Goal: Transaction & Acquisition: Purchase product/service

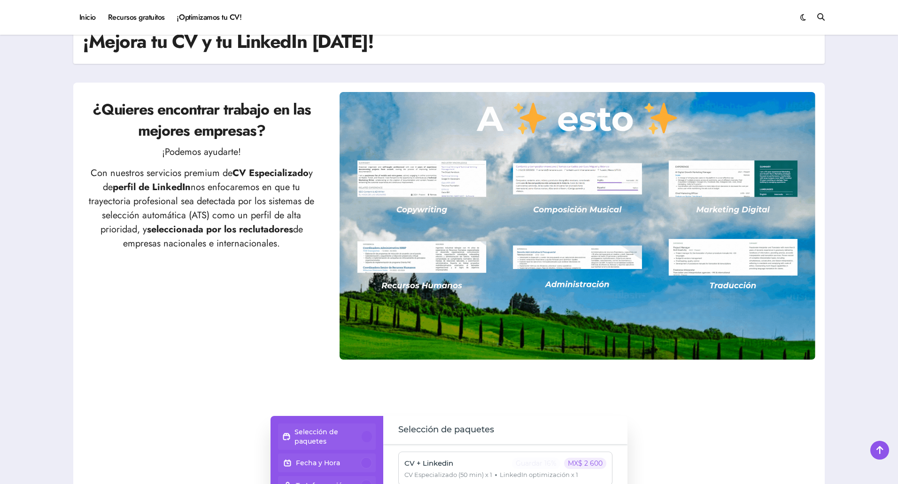
scroll to position [94, 0]
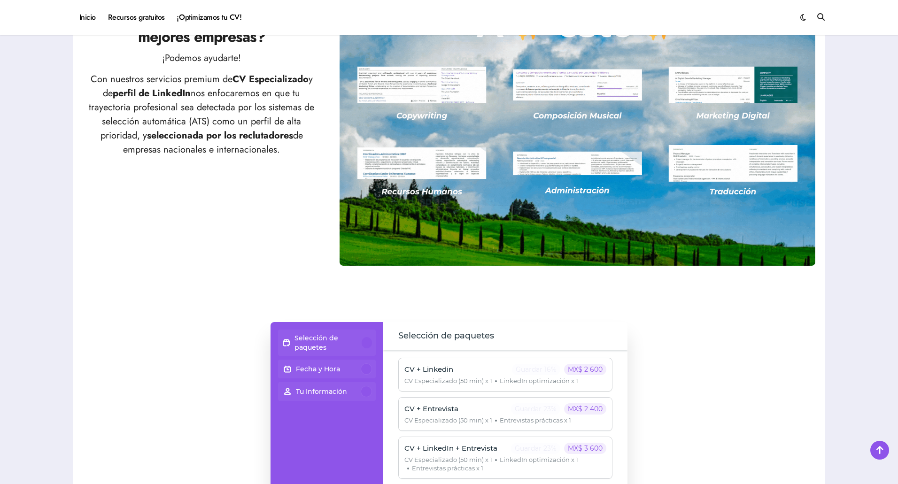
click at [337, 345] on p "Selección de paquetes" at bounding box center [327, 342] width 67 height 19
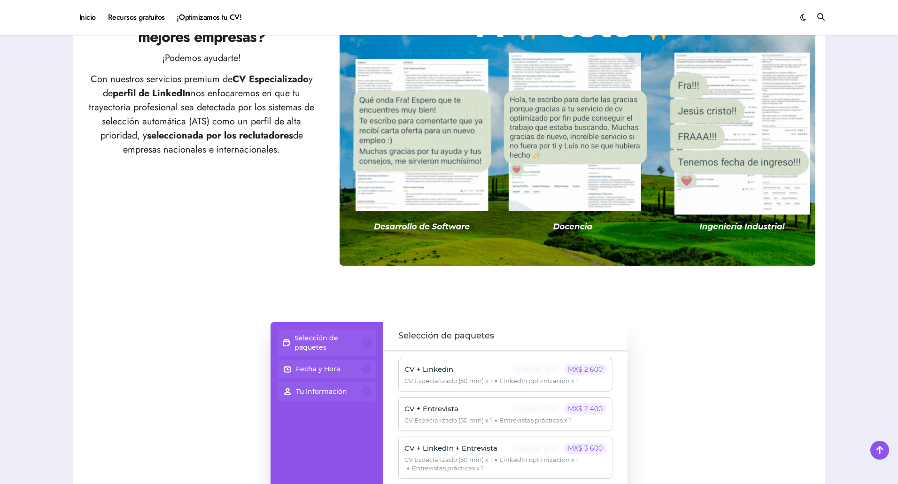
scroll to position [235, 0]
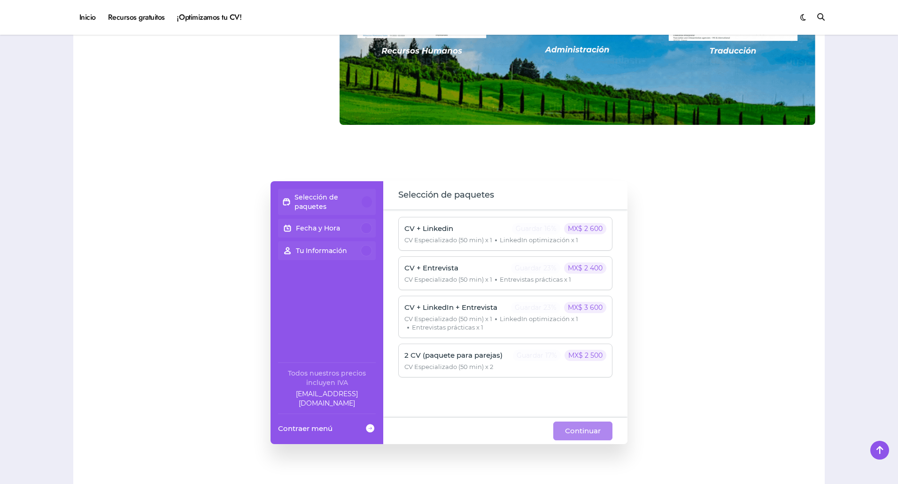
click at [336, 197] on p "Selección de paquetes" at bounding box center [327, 202] width 67 height 19
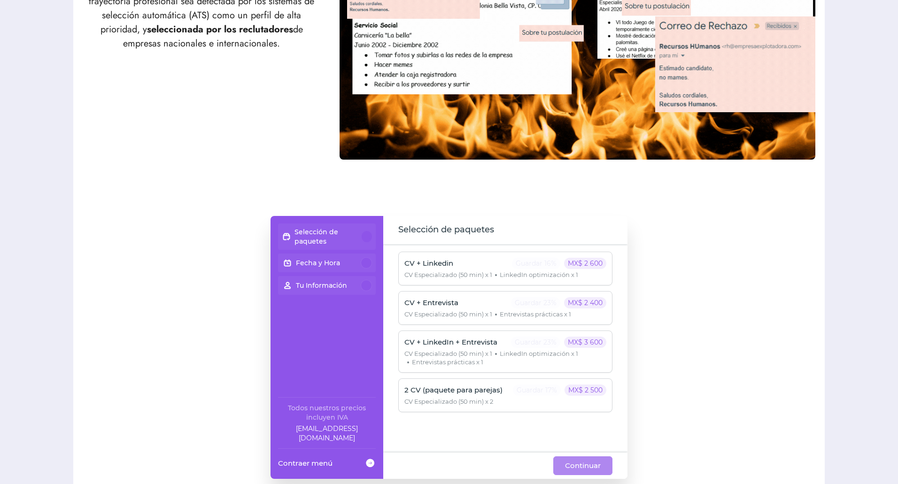
scroll to position [0, 0]
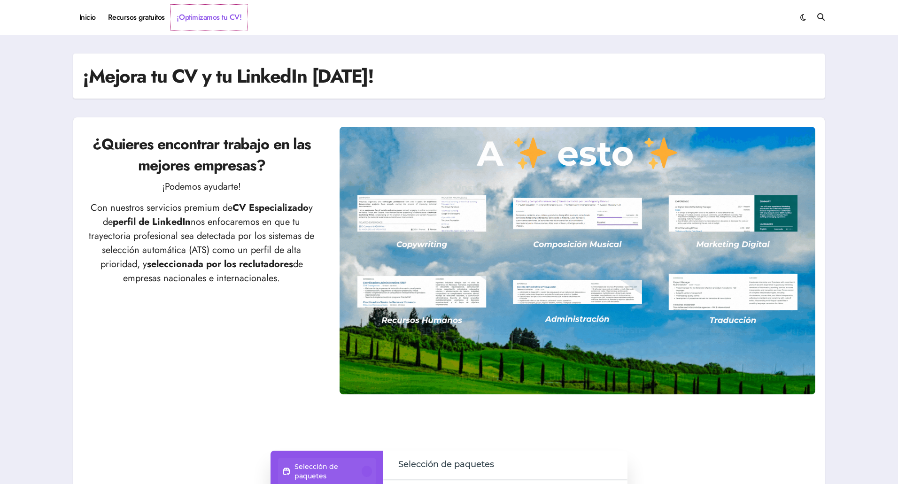
click at [203, 21] on link "¡Optimizamos tu CV!" at bounding box center [209, 17] width 77 height 25
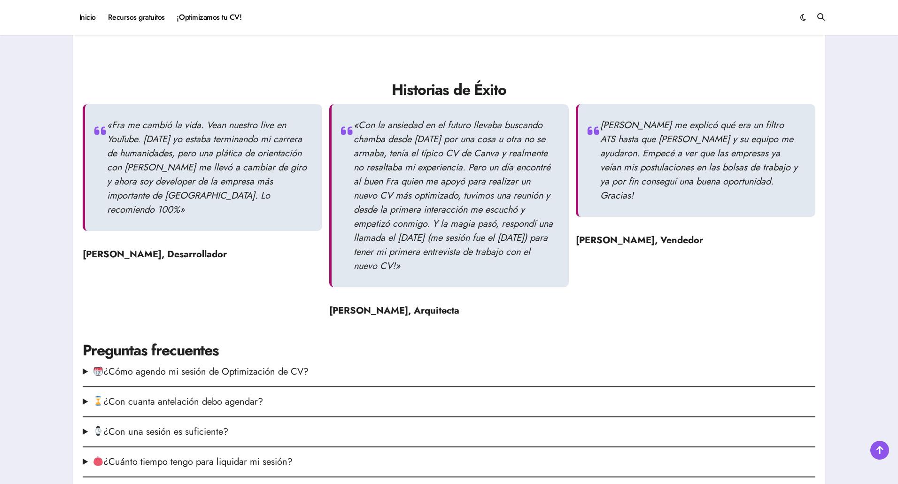
scroll to position [1127, 0]
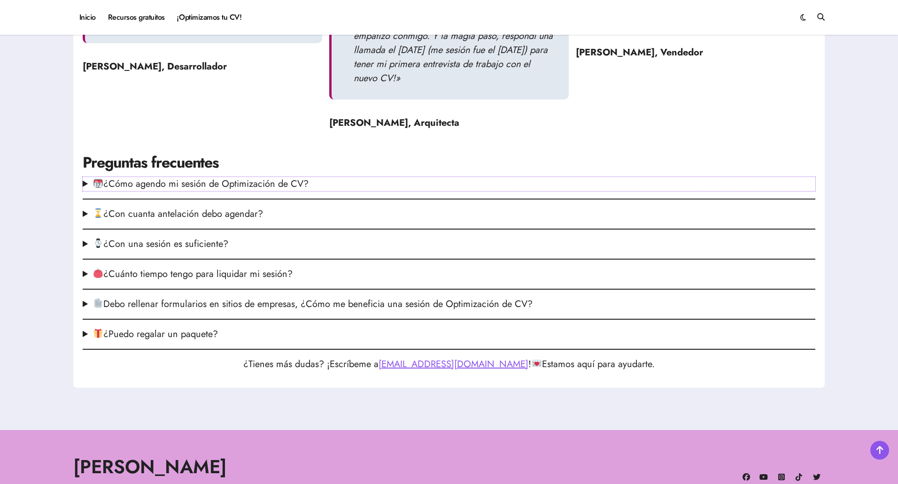
click at [195, 182] on summary "¿Cómo agendo mi sesión de Optimización de CV?" at bounding box center [449, 184] width 732 height 14
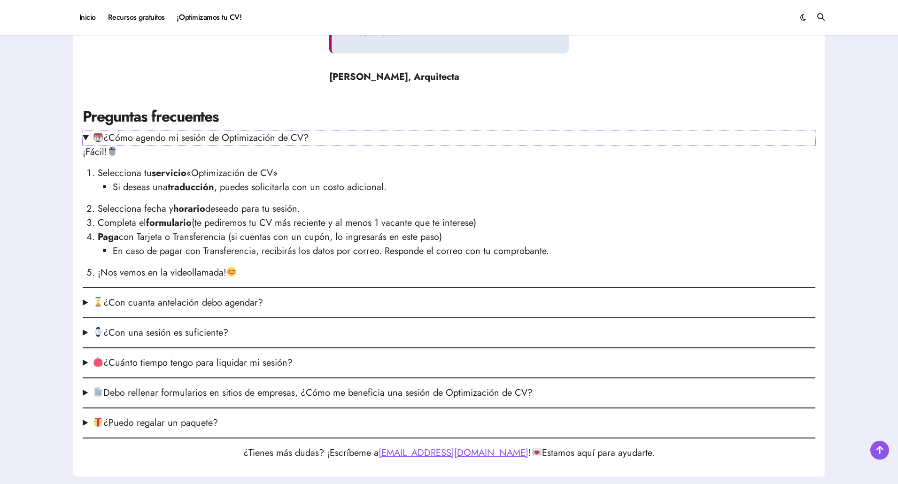
scroll to position [1174, 0]
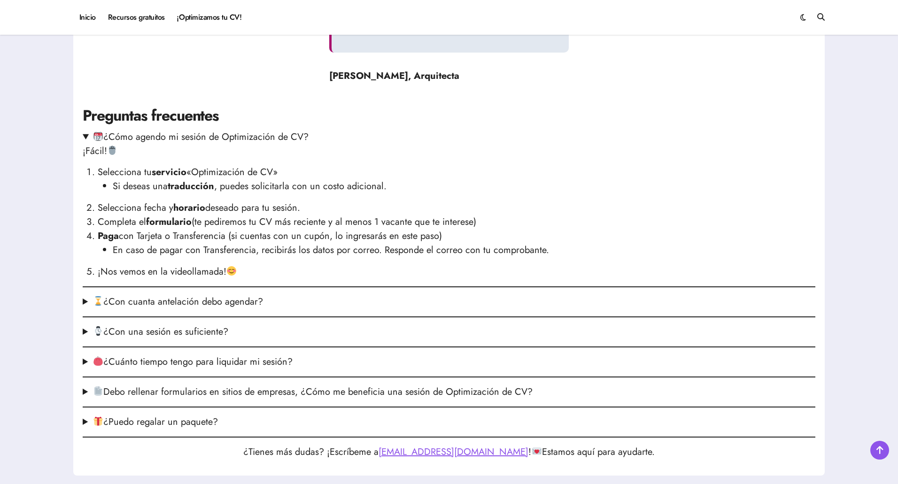
click at [191, 211] on strong "horario" at bounding box center [189, 208] width 32 height 14
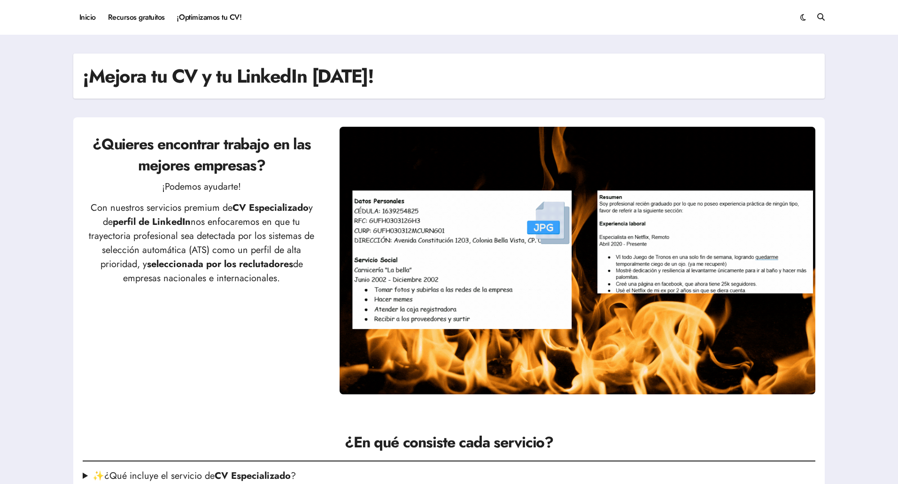
scroll to position [235, 0]
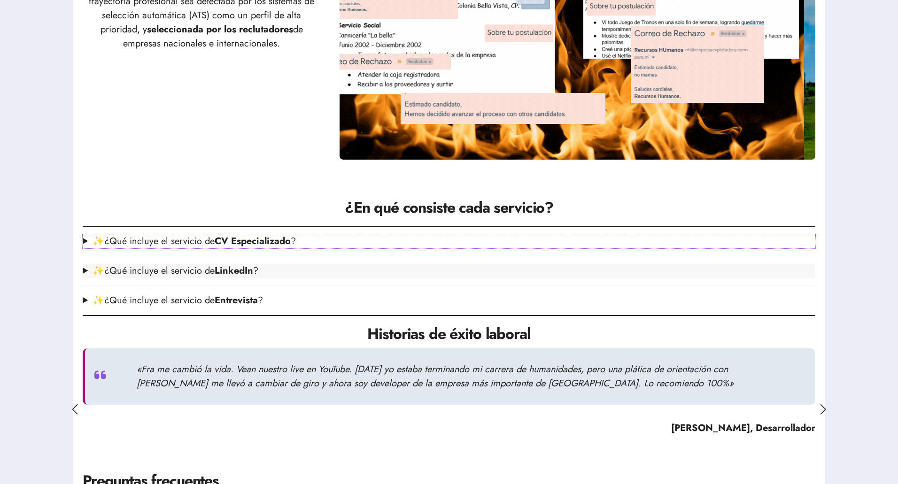
click at [277, 238] on strong "CV Especializado" at bounding box center [253, 241] width 76 height 14
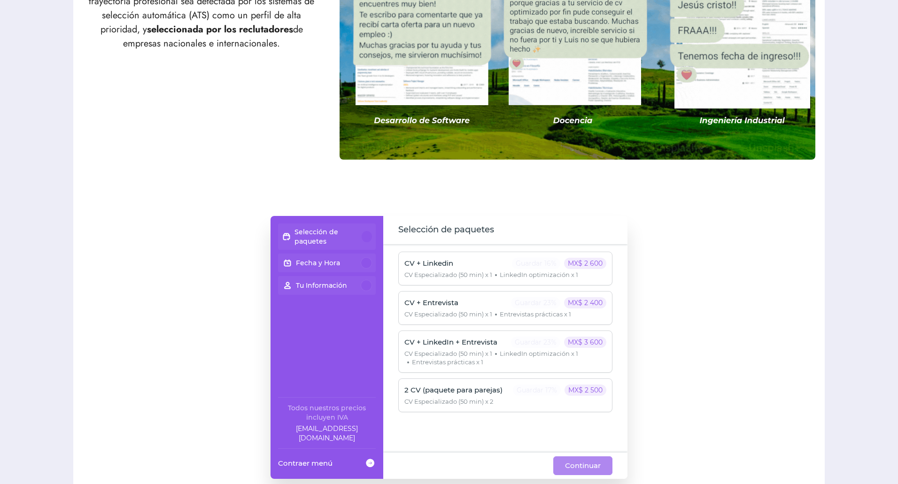
scroll to position [0, 0]
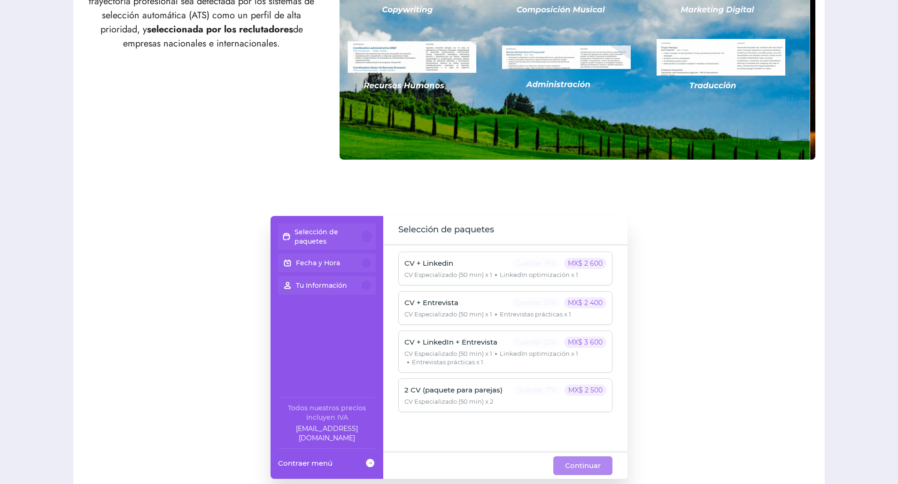
click at [338, 230] on p "Selección de paquetes" at bounding box center [327, 236] width 67 height 19
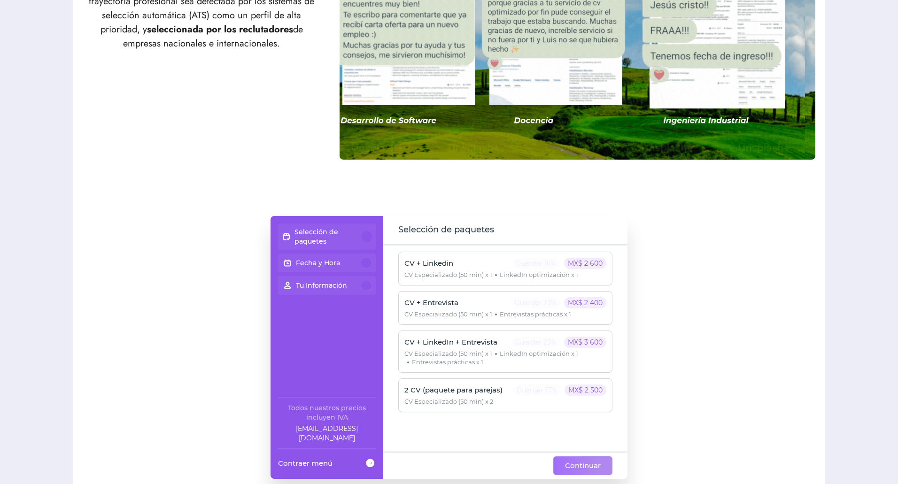
scroll to position [329, 0]
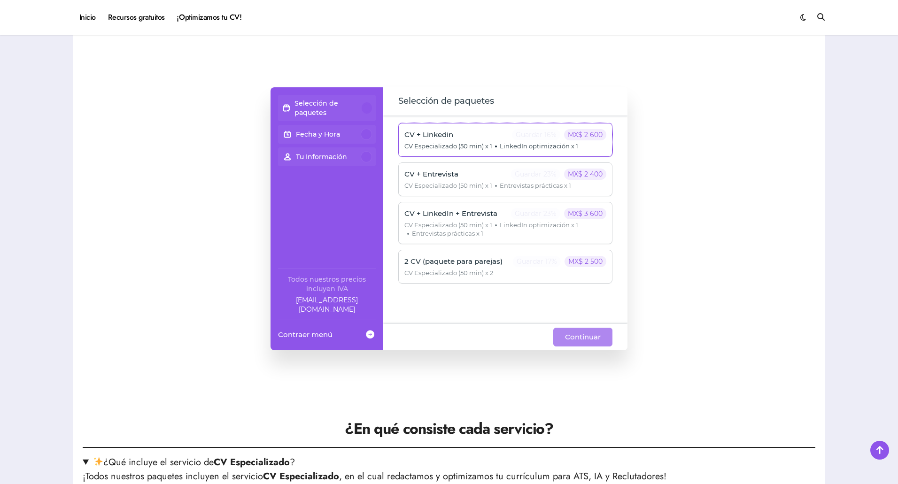
click at [517, 139] on p "Guardar 16%" at bounding box center [536, 134] width 48 height 11
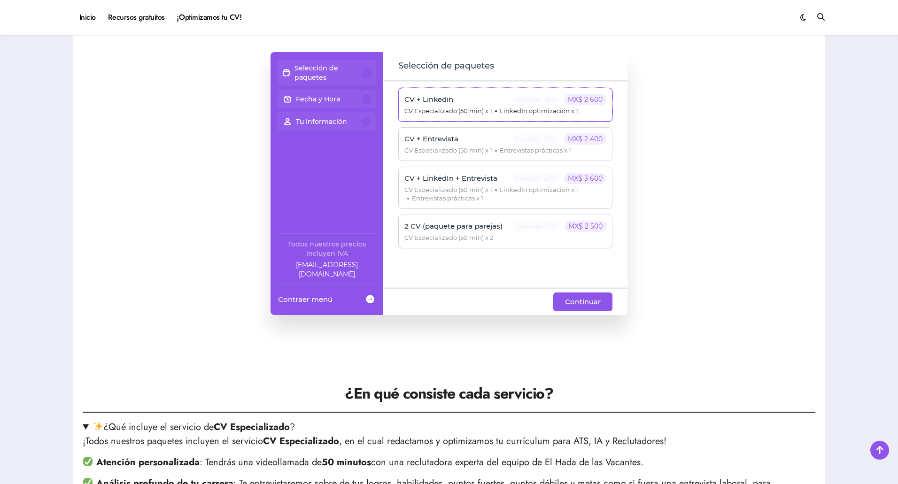
scroll to position [282, 0]
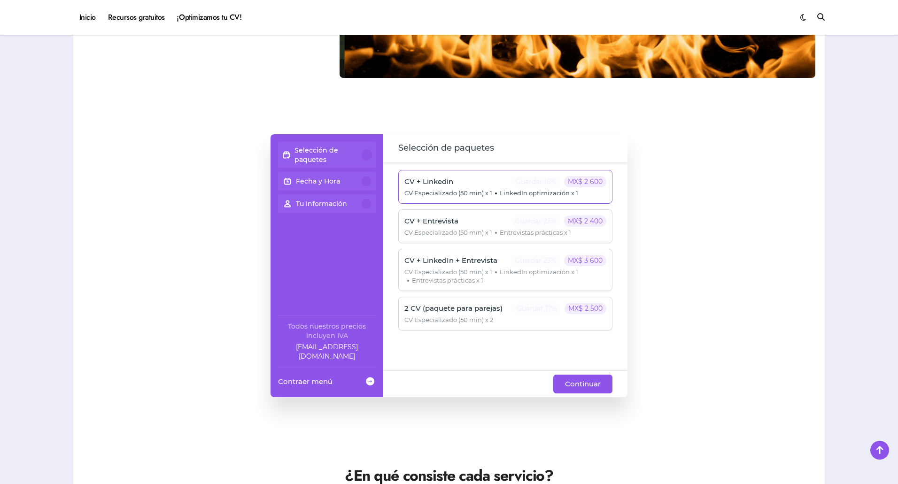
click at [362, 151] on div "Selección de paquetes" at bounding box center [327, 155] width 90 height 19
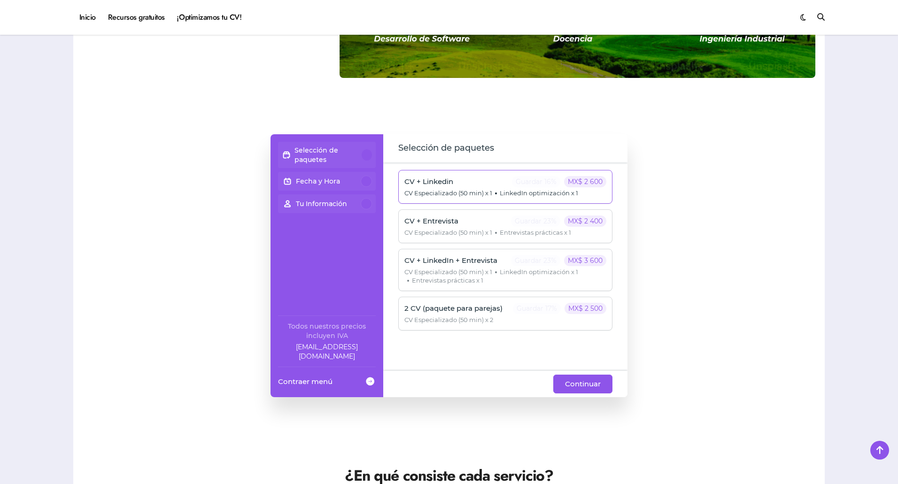
click at [363, 158] on div at bounding box center [367, 154] width 10 height 11
click at [359, 177] on div "Fecha y Hora" at bounding box center [327, 181] width 90 height 11
click at [365, 197] on div "Tu Información" at bounding box center [327, 203] width 98 height 19
click at [363, 204] on div at bounding box center [366, 203] width 11 height 11
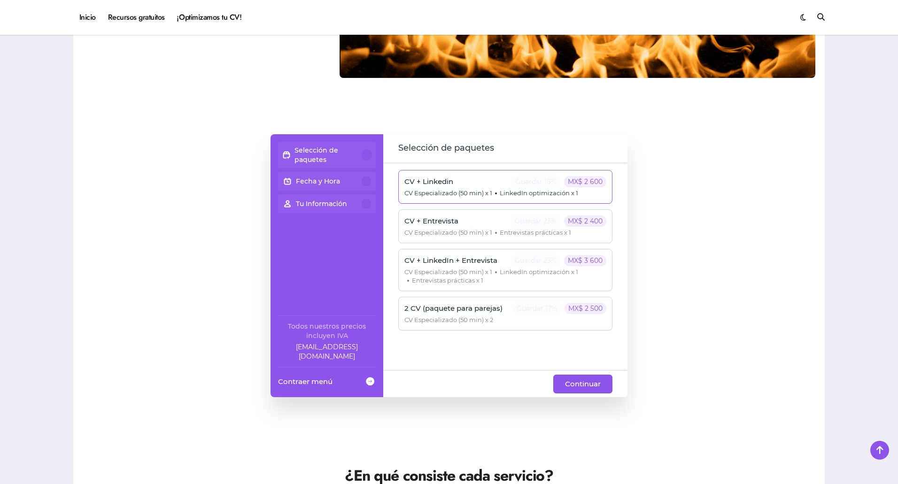
click at [327, 177] on p "Fecha y Hora" at bounding box center [318, 181] width 44 height 9
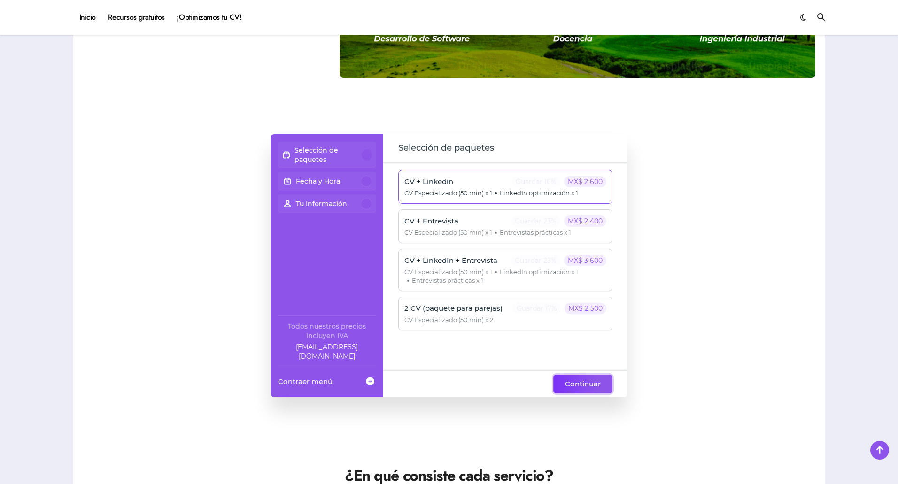
click at [591, 386] on span "Continuar" at bounding box center [583, 383] width 36 height 11
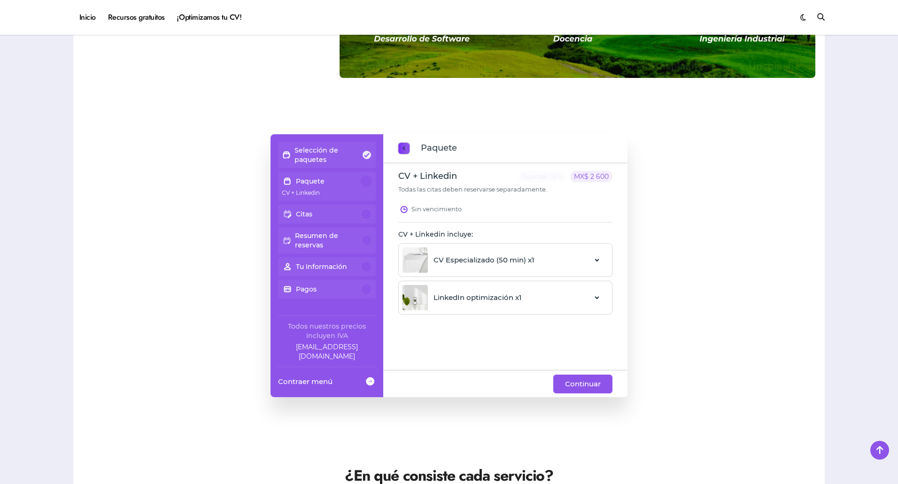
click at [401, 150] on span "previous step" at bounding box center [404, 148] width 8 height 13
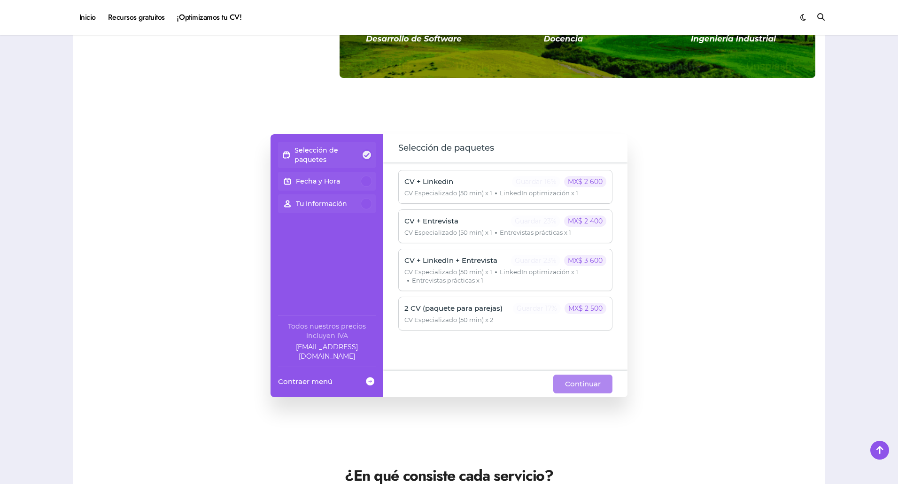
click at [372, 382] on span at bounding box center [369, 381] width 11 height 17
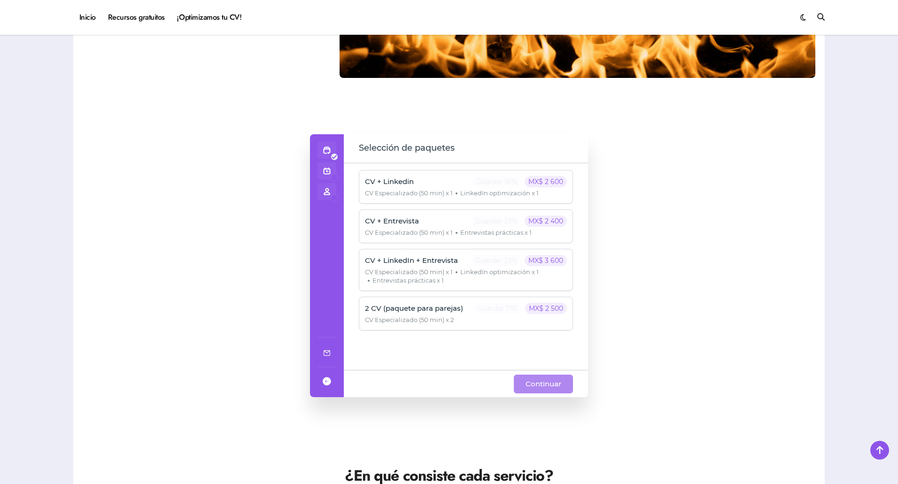
click at [324, 384] on span at bounding box center [326, 381] width 11 height 17
